Goal: Task Accomplishment & Management: Use online tool/utility

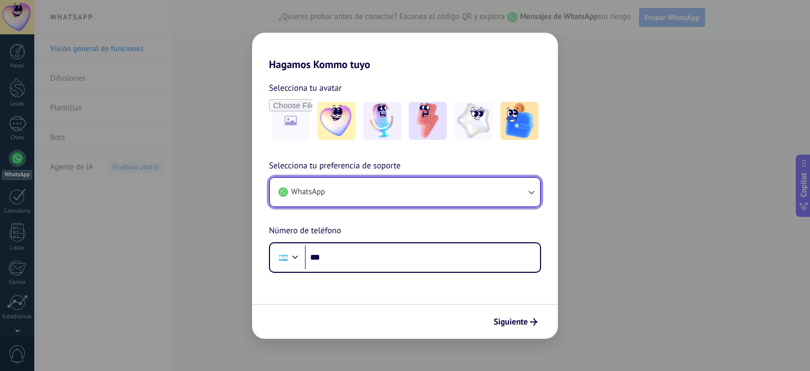
click at [403, 191] on button "WhatsApp" at bounding box center [405, 192] width 270 height 28
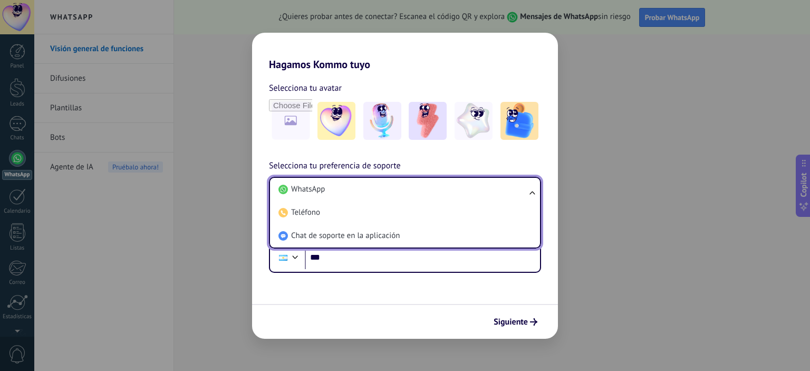
click at [403, 191] on li "WhatsApp" at bounding box center [402, 189] width 257 height 23
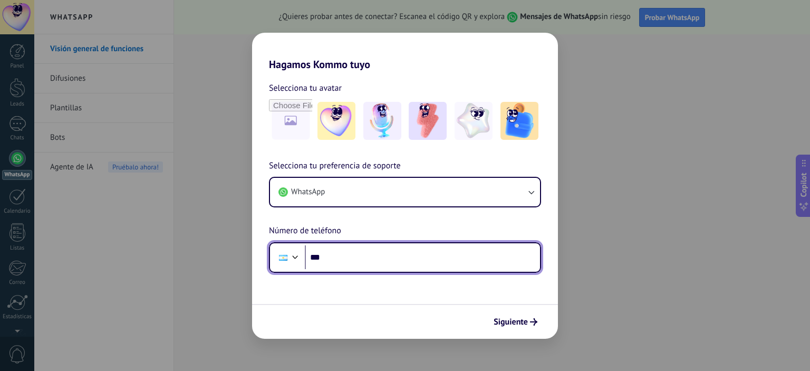
click at [355, 259] on input "***" at bounding box center [422, 257] width 235 height 24
type input "**********"
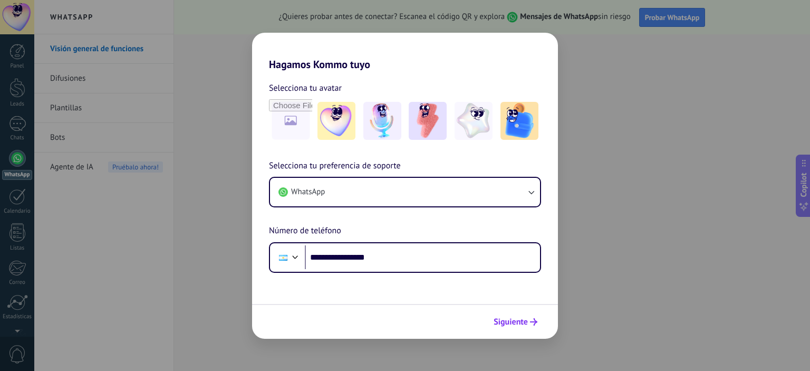
click at [531, 320] on icon "submit" at bounding box center [533, 321] width 7 height 7
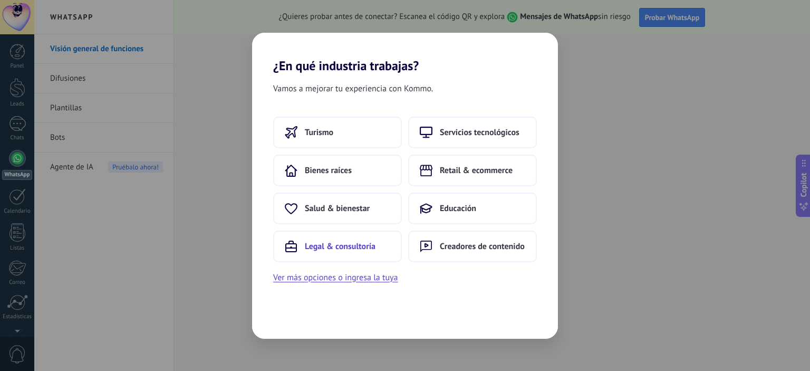
click at [350, 246] on span "Legal & consultoría" at bounding box center [340, 246] width 71 height 11
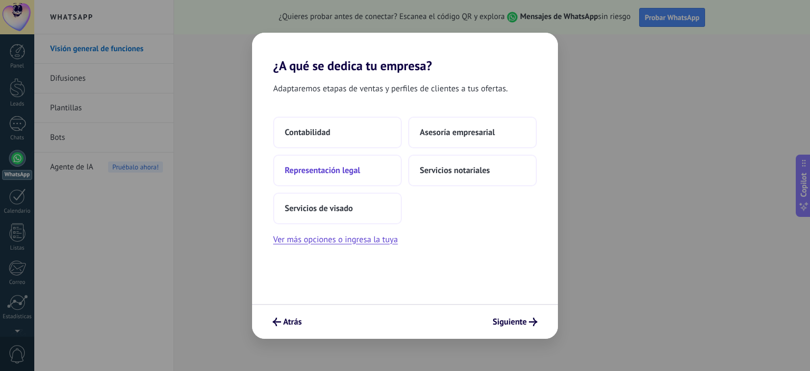
click at [342, 168] on span "Representación legal" at bounding box center [322, 170] width 75 height 11
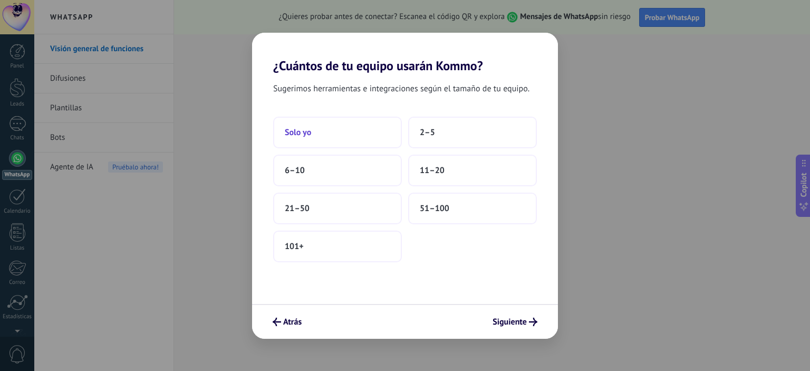
click at [318, 133] on button "Solo yo" at bounding box center [337, 133] width 129 height 32
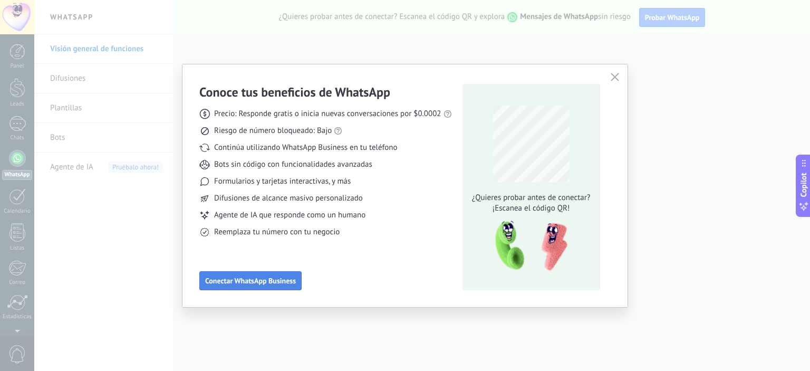
click at [276, 283] on span "Conectar WhatsApp Business" at bounding box center [250, 280] width 91 height 7
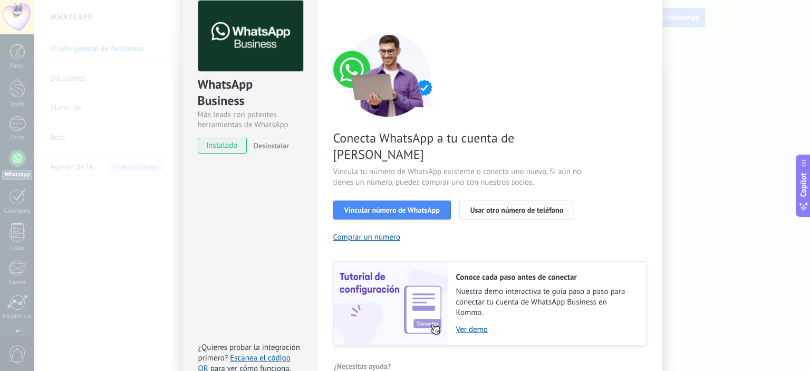
scroll to position [97, 0]
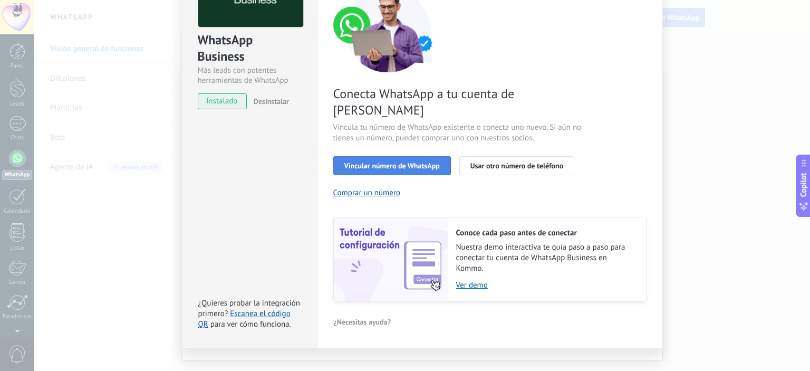
click at [421, 156] on button "Vincular número de WhatsApp" at bounding box center [392, 165] width 118 height 19
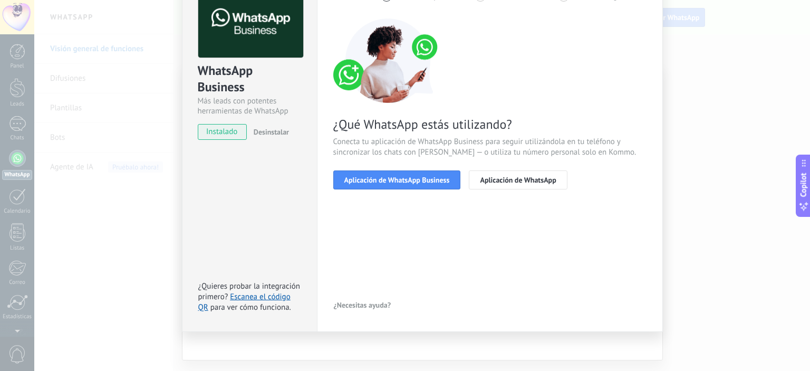
scroll to position [14, 0]
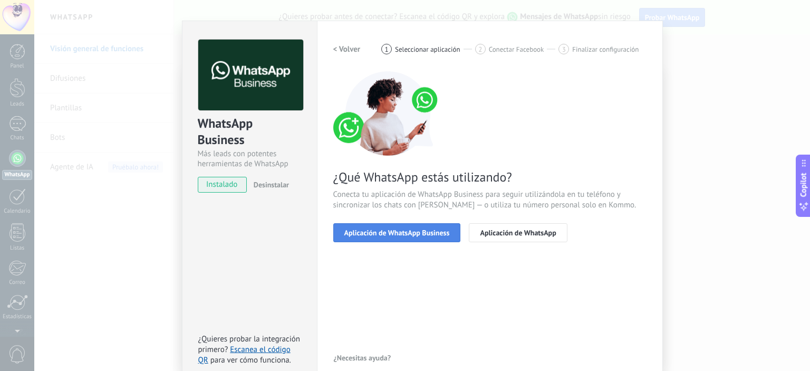
click at [423, 237] on button "Aplicación de WhatsApp Business" at bounding box center [397, 232] width 128 height 19
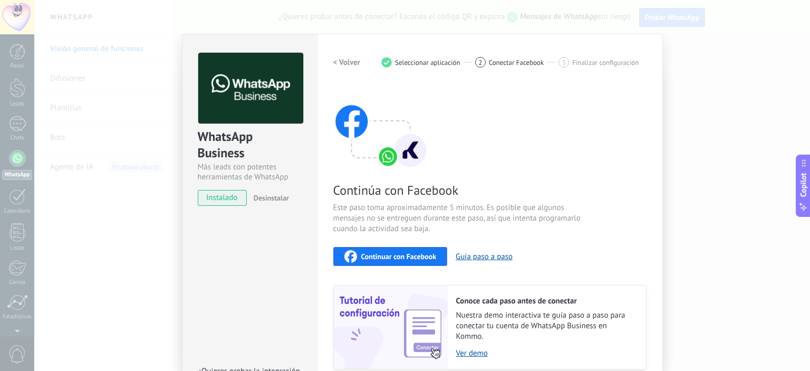
scroll to position [0, 0]
click at [418, 251] on div "Continuar con Facebook" at bounding box center [390, 256] width 92 height 13
click at [108, 250] on div "WhatsApp Business Más leads con potentes herramientas de WhatsApp instalado Des…" at bounding box center [422, 185] width 776 height 371
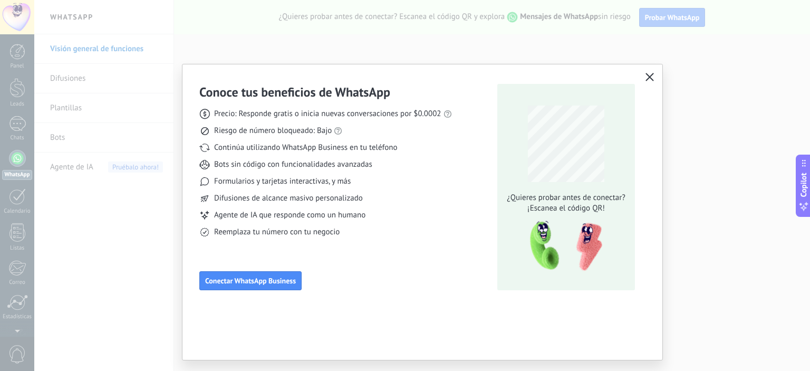
click at [684, 67] on div "Conoce tus beneficios de WhatsApp Precio: Responde gratis o inicia nuevas conve…" at bounding box center [405, 185] width 810 height 371
click at [652, 77] on icon "button" at bounding box center [649, 77] width 8 height 8
